Goal: Task Accomplishment & Management: Manage account settings

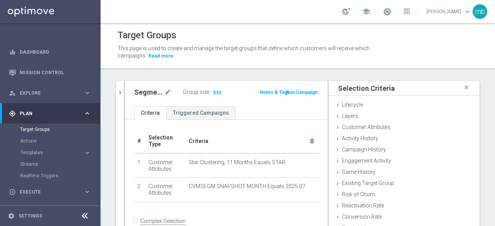
scroll to position [48, 0]
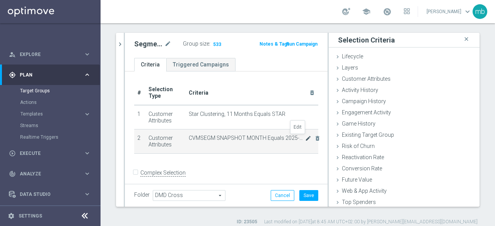
click at [305, 137] on icon "mode_edit" at bounding box center [308, 138] width 6 height 6
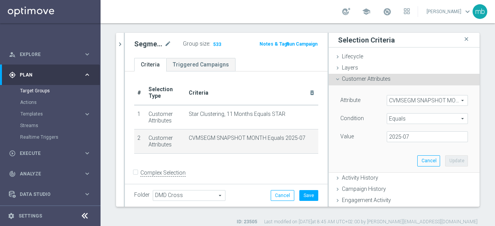
click at [451, 99] on span "CVMSEGM SNAPSHOT MONTH" at bounding box center [427, 101] width 80 height 10
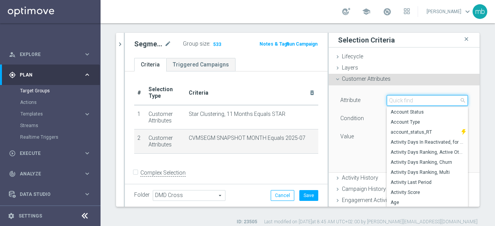
click at [419, 100] on input "search" at bounding box center [427, 100] width 81 height 11
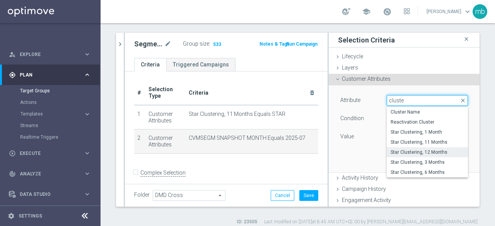
type input "cluste"
click at [418, 148] on label "Star Clustering, 12 Months" at bounding box center [427, 152] width 81 height 10
type input "Star Clustering, 12 Months"
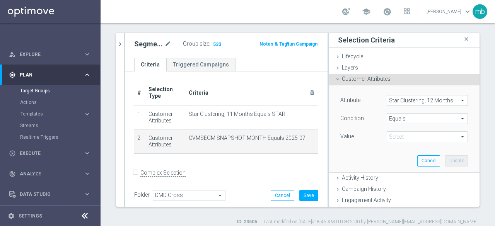
click at [421, 139] on span at bounding box center [427, 137] width 80 height 10
click at [391, 148] on span "STAR" at bounding box center [428, 148] width 74 height 6
type input "STAR"
click at [452, 162] on button "Update" at bounding box center [456, 161] width 23 height 11
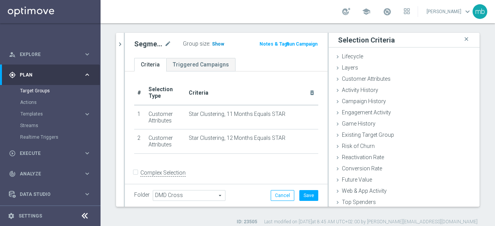
click at [216, 43] on span "Show" at bounding box center [218, 43] width 12 height 5
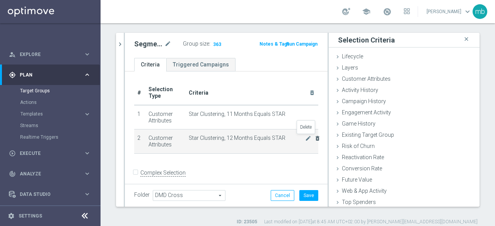
click at [315, 139] on icon "delete_forever" at bounding box center [318, 138] width 6 height 6
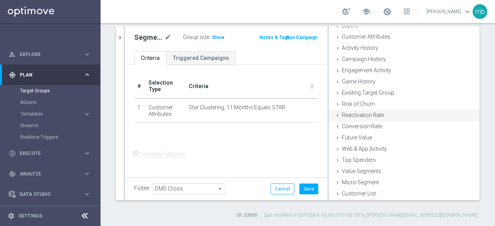
scroll to position [0, 0]
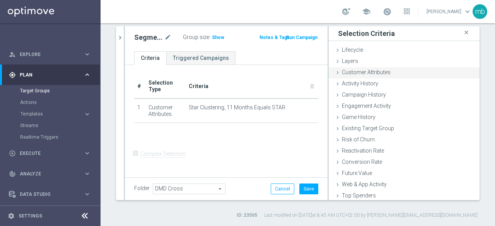
click at [335, 70] on icon at bounding box center [338, 73] width 6 height 6
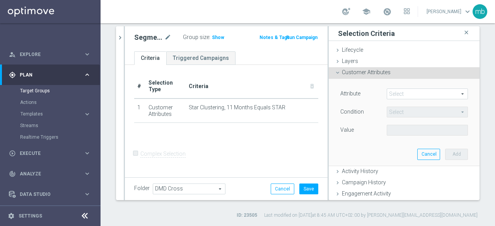
click at [450, 93] on span at bounding box center [427, 94] width 80 height 10
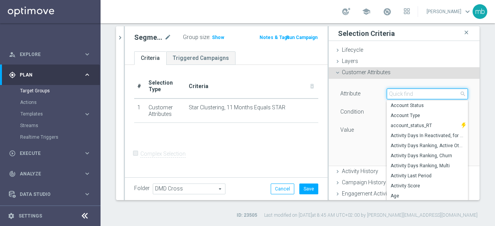
click at [410, 91] on input "search" at bounding box center [427, 94] width 81 height 11
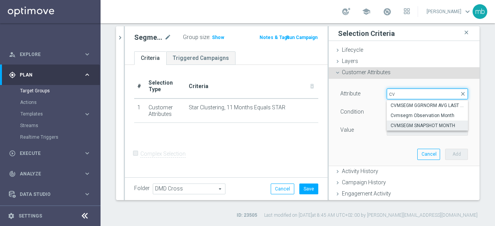
type input "cv"
click at [413, 123] on span "CVMSEGM SNAPSHOT MONTH" at bounding box center [428, 126] width 74 height 6
type input "CVMSEGM SNAPSHOT MONTH"
type input "Equals"
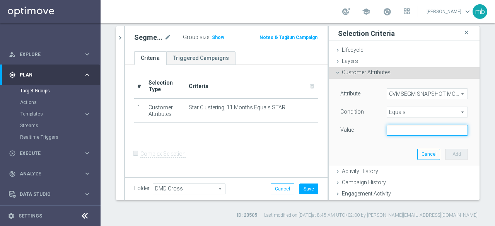
click at [438, 130] on input "text" at bounding box center [427, 130] width 81 height 11
type input "2025-07"
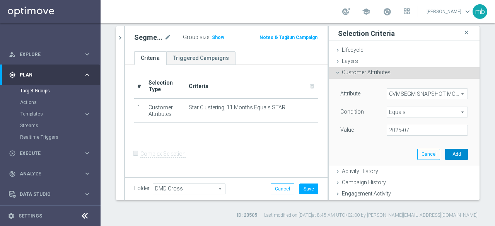
click at [445, 156] on button "Add" at bounding box center [456, 154] width 23 height 11
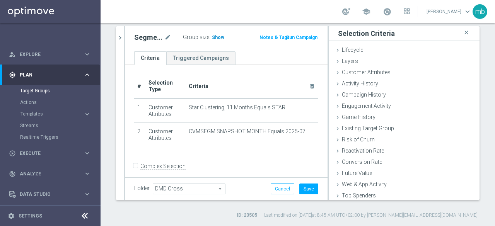
click at [214, 37] on span "Show" at bounding box center [218, 37] width 12 height 5
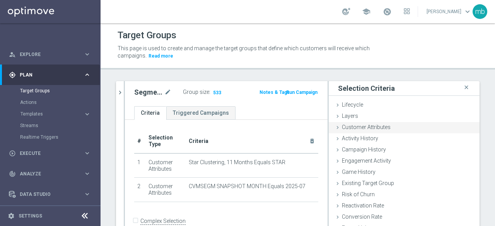
click at [335, 127] on icon at bounding box center [338, 128] width 6 height 6
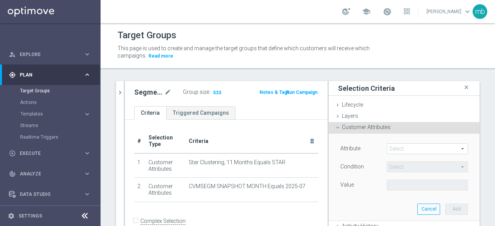
click at [390, 150] on span at bounding box center [427, 149] width 80 height 10
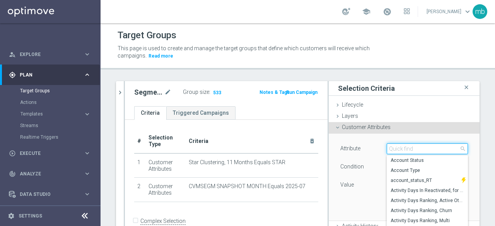
click at [390, 150] on input "search" at bounding box center [427, 149] width 81 height 11
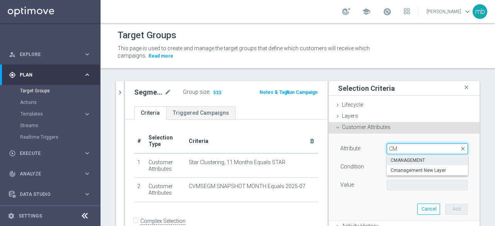
type input "CM"
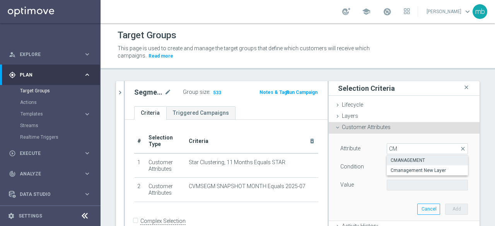
click at [393, 159] on span "CMANAGEMENT" at bounding box center [428, 160] width 74 height 6
type input "CMANAGEMENT"
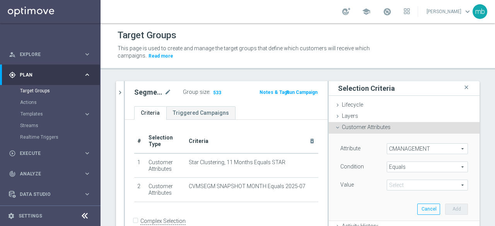
click at [450, 168] on span "Equals" at bounding box center [427, 167] width 80 height 10
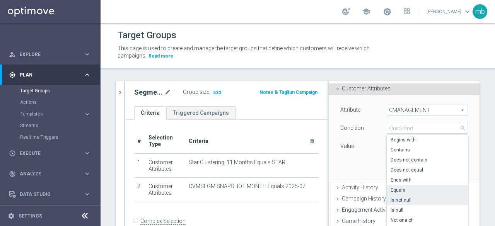
scroll to position [77, 0]
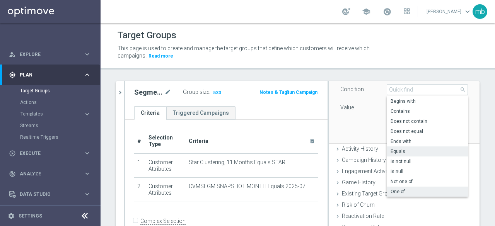
click at [395, 193] on span "One of" at bounding box center [428, 192] width 74 height 6
type input "One of"
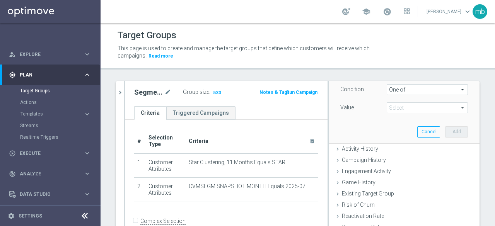
click at [448, 108] on span at bounding box center [427, 108] width 80 height 10
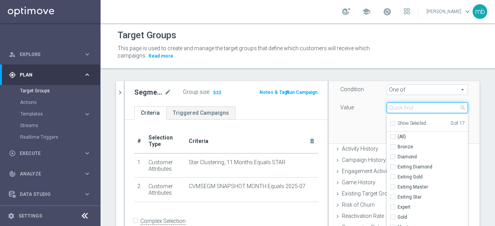
click at [405, 109] on input "search" at bounding box center [427, 108] width 81 height 11
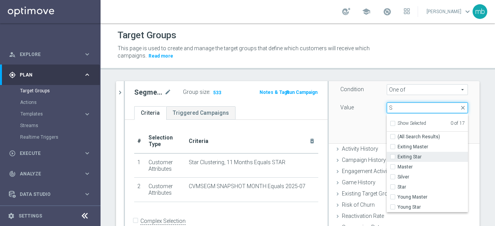
type input "S"
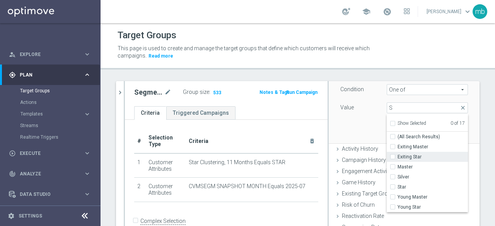
click at [393, 158] on input "Exiting Star" at bounding box center [395, 157] width 5 height 5
checkbox input "true"
type input "Exiting Star"
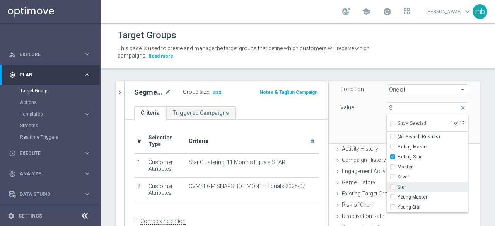
click at [398, 186] on label "Star" at bounding box center [433, 187] width 70 height 10
click at [393, 186] on input "Star" at bounding box center [395, 187] width 5 height 5
checkbox input "true"
type input "Selected 2 of 17"
click at [393, 197] on input "Young Master" at bounding box center [395, 197] width 5 height 5
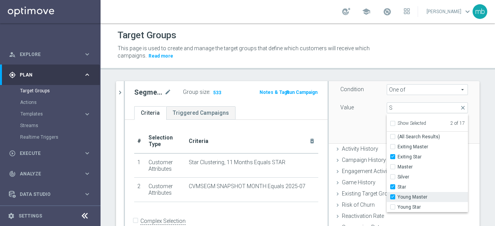
checkbox input "true"
type input "Selected 3 of 17"
click at [354, 129] on div "Attribute CMANAGEMENT CMANAGEMENT arrow_drop_down search Condition One of One o…" at bounding box center [404, 99] width 139 height 87
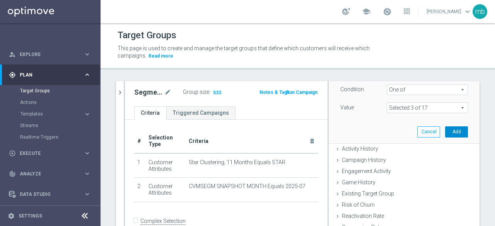
click at [445, 131] on button "Add" at bounding box center [456, 131] width 23 height 11
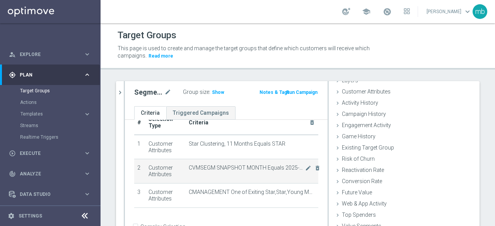
scroll to position [29, 0]
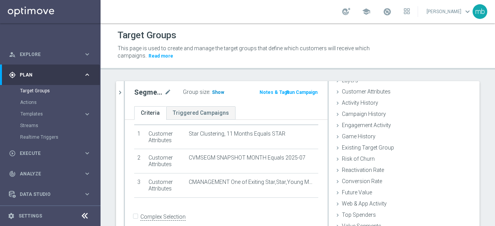
click at [213, 93] on span "Show" at bounding box center [218, 92] width 12 height 5
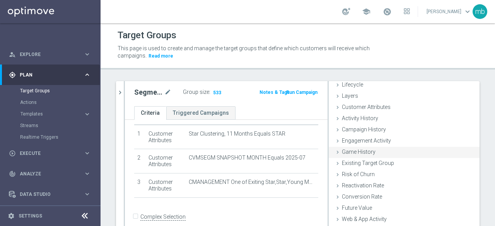
scroll to position [36, 0]
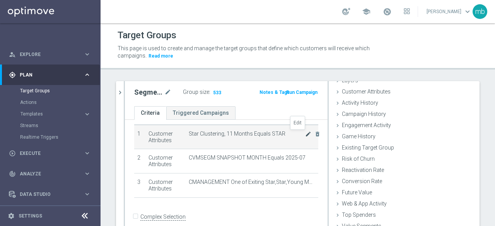
click at [305, 134] on icon "mode_edit" at bounding box center [308, 134] width 6 height 6
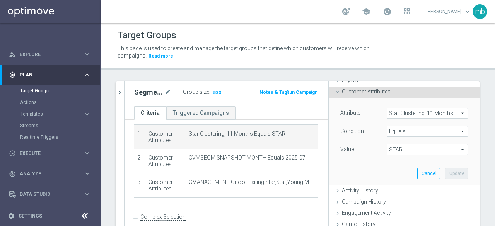
click at [451, 112] on span "Star Clustering, 11 Months" at bounding box center [427, 113] width 80 height 10
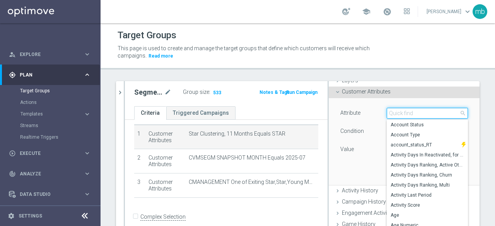
click at [413, 113] on input "search" at bounding box center [427, 113] width 81 height 11
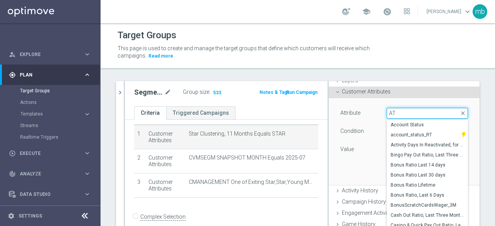
type input "A"
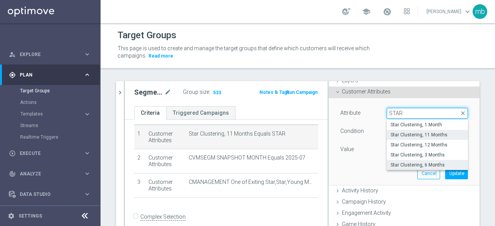
type input "STAR"
click at [415, 164] on span "Star Clustering, 6 Months" at bounding box center [428, 165] width 74 height 6
type input "Star Clustering, 6 Months"
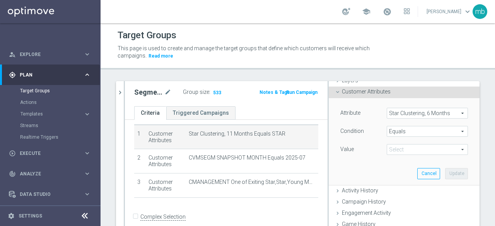
click at [452, 149] on span "STAR" at bounding box center [427, 150] width 80 height 10
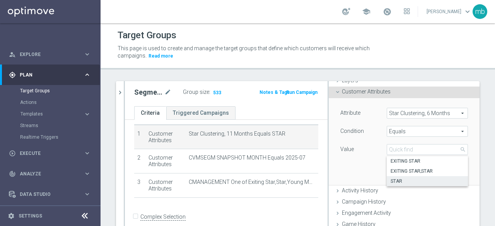
click at [395, 181] on span "STAR" at bounding box center [428, 181] width 74 height 6
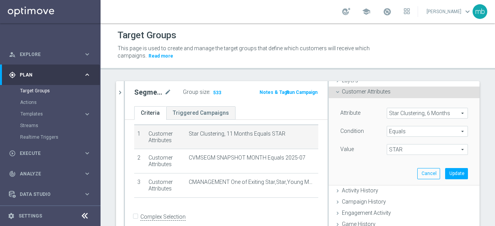
click at [450, 149] on span "STAR" at bounding box center [427, 150] width 80 height 10
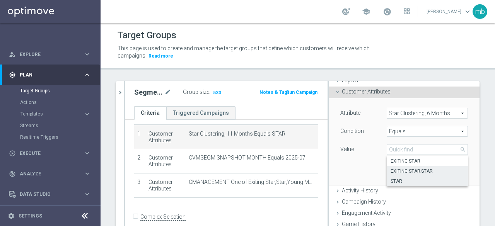
click at [416, 168] on span "EXITING STAR;STAR" at bounding box center [428, 171] width 74 height 6
type input "EXITING STAR;STAR"
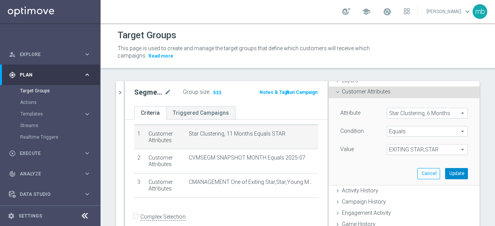
click at [448, 172] on button "Update" at bounding box center [456, 173] width 23 height 11
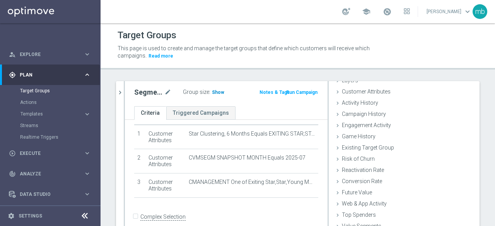
click at [216, 93] on span "Show" at bounding box center [218, 92] width 12 height 5
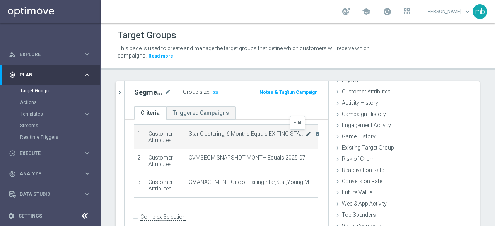
click at [305, 132] on icon "mode_edit" at bounding box center [308, 134] width 6 height 6
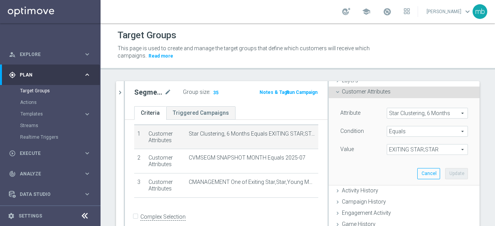
click at [450, 150] on span "EXITING STAR;STAR" at bounding box center [427, 150] width 80 height 10
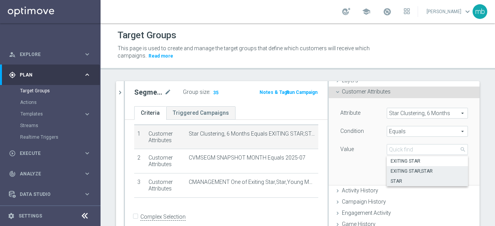
click at [398, 178] on span "STAR" at bounding box center [428, 181] width 74 height 6
type input "STAR"
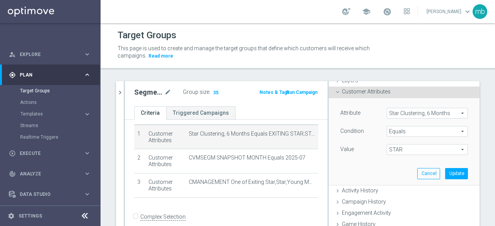
click at [451, 131] on span "Equals" at bounding box center [427, 131] width 80 height 10
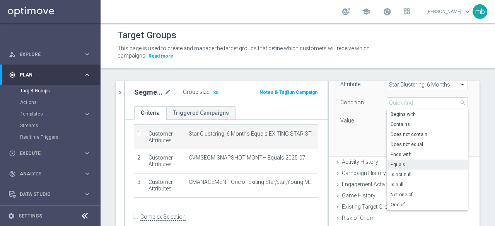
scroll to position [74, 0]
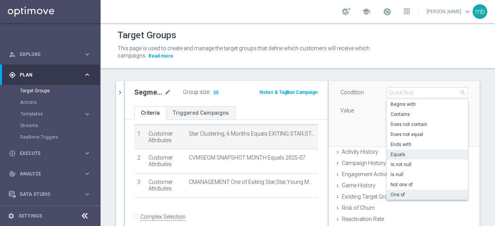
click at [391, 193] on span "One of" at bounding box center [428, 195] width 74 height 6
type input "One of"
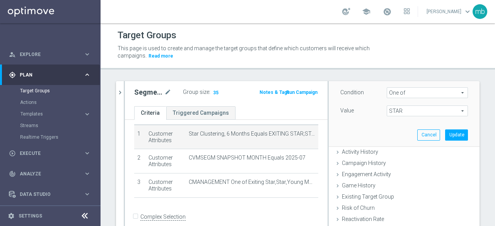
click at [451, 110] on span "STAR" at bounding box center [427, 111] width 80 height 10
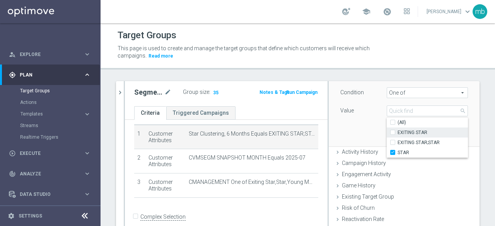
click at [398, 132] on label "EXITING STAR" at bounding box center [433, 133] width 70 height 10
click at [393, 132] on input "EXITING STAR" at bounding box center [395, 132] width 5 height 5
checkbox input "true"
type input "Selected 2 of 3"
click at [393, 141] on input "EXITING STAR;STAR" at bounding box center [395, 142] width 5 height 5
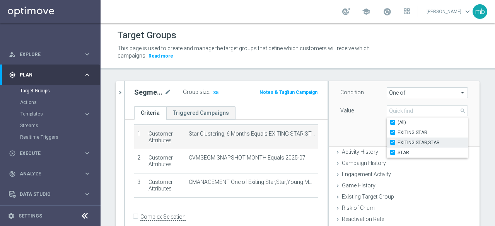
checkbox input "true"
type input "Selected 3 of 3"
checkbox input "true"
click at [367, 136] on div "Attribute Star Clustering, 6 Months Star Clustering, 6 Months arrow_drop_down s…" at bounding box center [404, 103] width 139 height 87
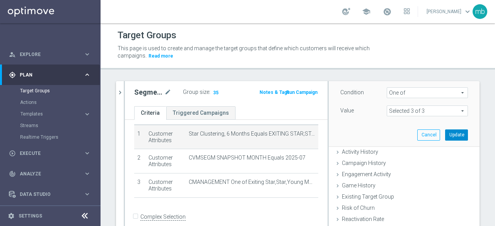
click at [445, 133] on button "Update" at bounding box center [456, 135] width 23 height 11
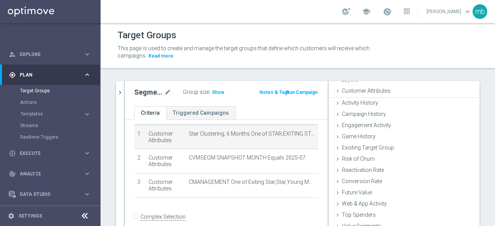
scroll to position [36, 0]
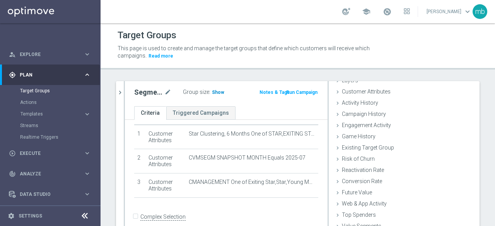
click at [217, 92] on span "Show" at bounding box center [218, 92] width 12 height 5
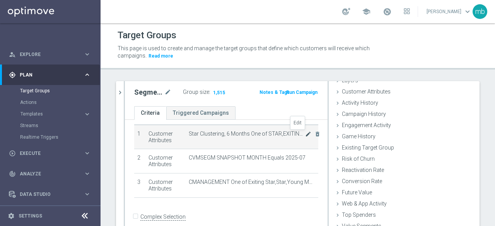
click at [305, 135] on icon "mode_edit" at bounding box center [308, 134] width 6 height 6
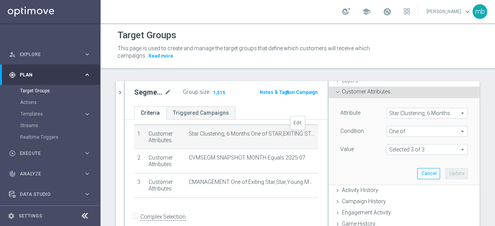
scroll to position [51, 0]
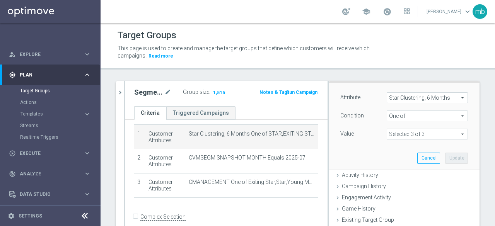
click at [452, 135] on span at bounding box center [427, 134] width 80 height 10
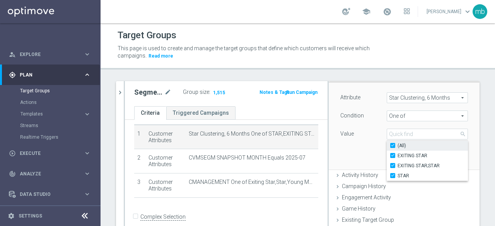
click at [398, 144] on label "(All)" at bounding box center [433, 146] width 70 height 10
click at [393, 144] on input "(All)" at bounding box center [395, 146] width 5 height 5
checkbox input "false"
type input "Select"
checkbox input "false"
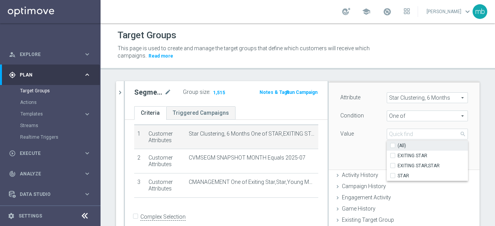
checkbox input "false"
click at [393, 155] on input "EXITING STAR" at bounding box center [395, 156] width 5 height 5
checkbox input "true"
type input "EXITING STAR"
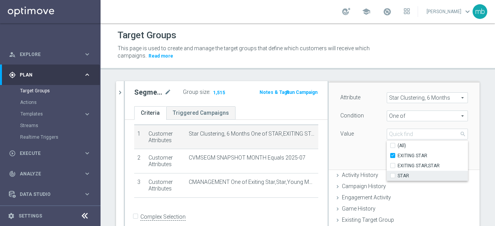
click at [393, 175] on input "STAR" at bounding box center [395, 176] width 5 height 5
checkbox input "true"
type input "Selected 2 of 3"
click at [357, 161] on div "Attribute Star Clustering, 6 Months Star Clustering, 6 Months arrow_drop_down s…" at bounding box center [404, 126] width 139 height 87
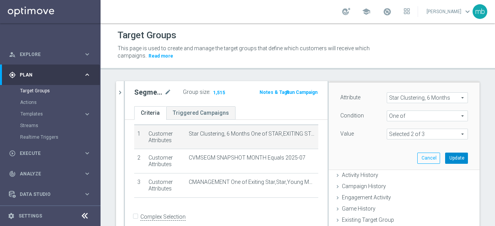
click at [446, 155] on button "Update" at bounding box center [456, 158] width 23 height 11
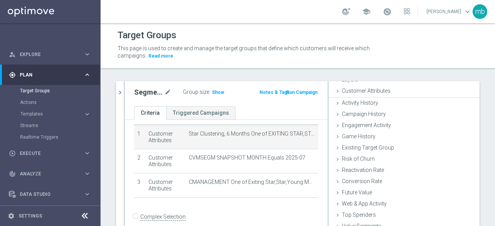
scroll to position [36, 0]
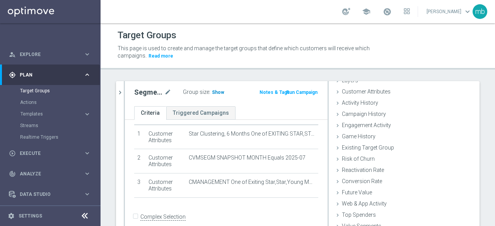
click at [214, 92] on span "Show" at bounding box center [218, 92] width 12 height 5
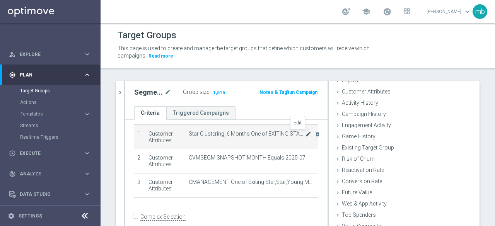
click at [305, 134] on icon "mode_edit" at bounding box center [308, 134] width 6 height 6
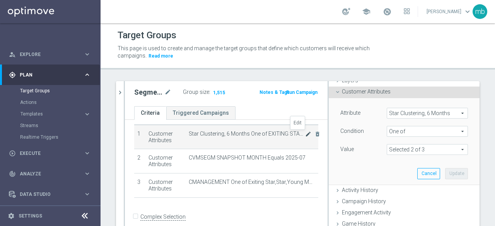
scroll to position [51, 0]
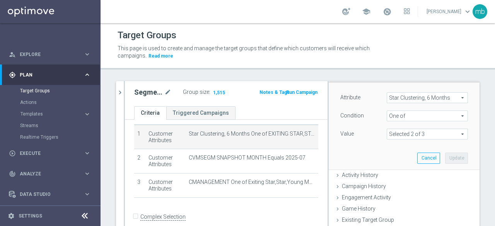
click at [451, 134] on span at bounding box center [427, 134] width 80 height 10
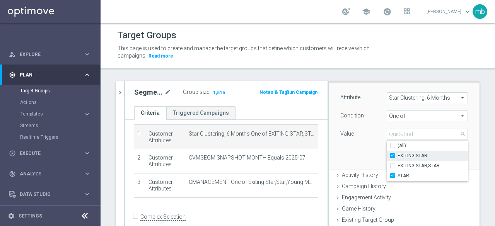
click at [393, 155] on input "EXITING STAR" at bounding box center [395, 156] width 5 height 5
checkbox input "false"
type input "STAR"
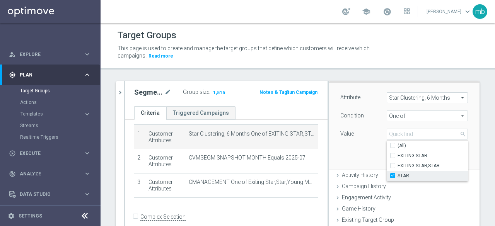
click at [398, 176] on label "STAR" at bounding box center [433, 176] width 70 height 10
click at [393, 176] on input "STAR" at bounding box center [395, 176] width 5 height 5
checkbox input "false"
type input "Select"
click at [398, 166] on label "EXITING STAR;STAR" at bounding box center [433, 166] width 70 height 10
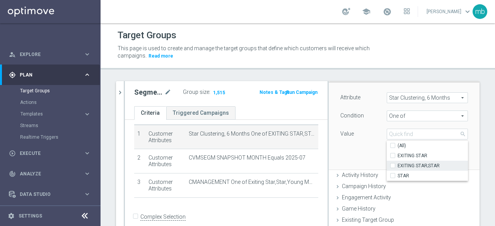
click at [393, 166] on input "EXITING STAR;STAR" at bounding box center [395, 166] width 5 height 5
checkbox input "true"
type input "EXITING STAR;STAR"
click at [358, 158] on div "Attribute Star Clustering, 6 Months Star Clustering, 6 Months arrow_drop_down s…" at bounding box center [404, 126] width 139 height 87
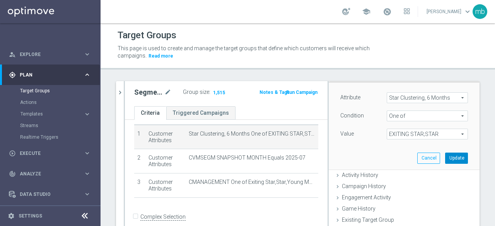
click at [445, 157] on button "Update" at bounding box center [456, 158] width 23 height 11
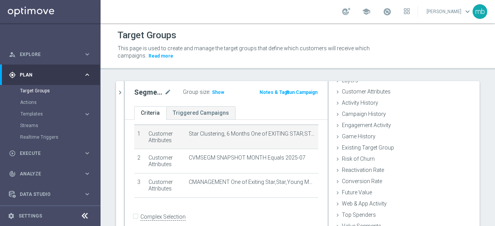
scroll to position [36, 0]
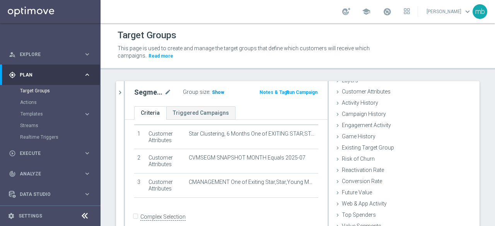
click at [215, 92] on span "Show" at bounding box center [218, 92] width 12 height 5
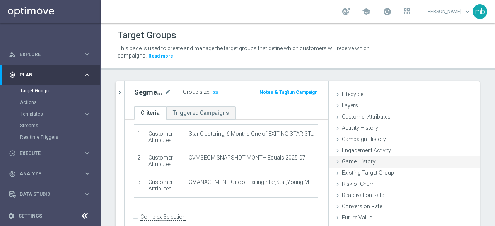
scroll to position [0, 0]
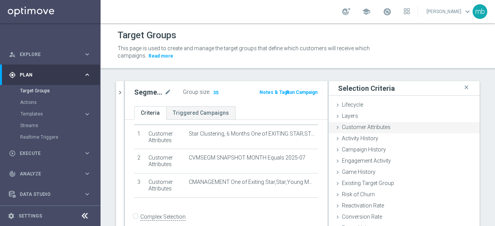
click at [335, 128] on icon at bounding box center [338, 128] width 6 height 6
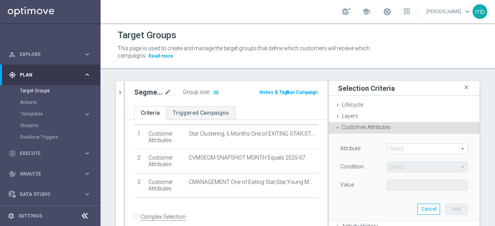
click at [446, 148] on span at bounding box center [427, 149] width 80 height 10
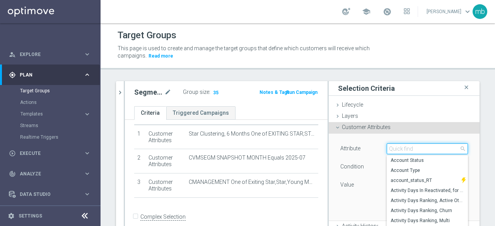
click at [421, 151] on input "search" at bounding box center [427, 149] width 81 height 11
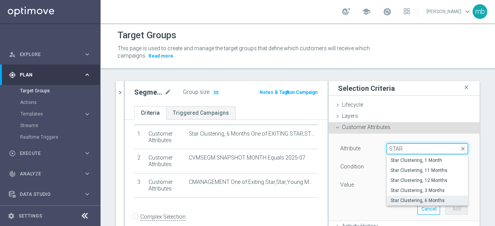
type input "STAR"
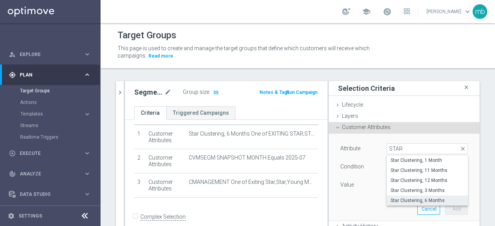
click at [417, 200] on span "Star Clustering, 6 Months" at bounding box center [428, 201] width 74 height 6
type input "Star Clustering, 6 Months"
type input "Equals"
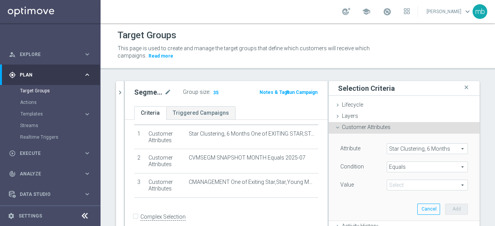
click at [451, 185] on span at bounding box center [427, 185] width 80 height 10
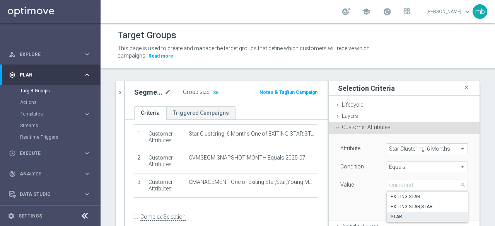
click at [405, 214] on span "STAR" at bounding box center [428, 217] width 74 height 6
type input "STAR"
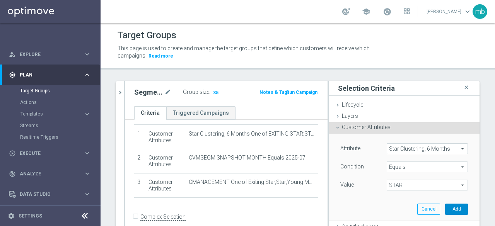
click at [451, 207] on button "Add" at bounding box center [456, 209] width 23 height 11
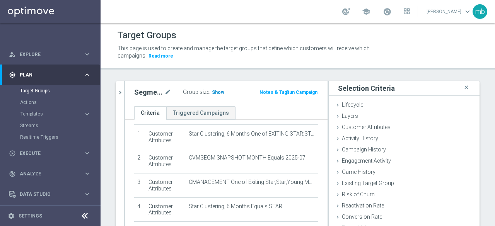
click at [216, 92] on span "Show" at bounding box center [218, 92] width 12 height 5
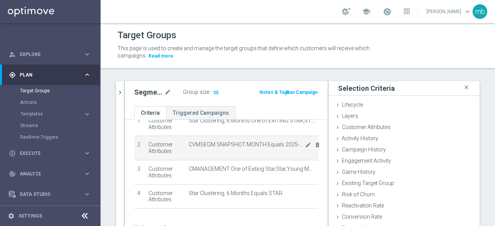
scroll to position [53, 0]
